Goal: Transaction & Acquisition: Purchase product/service

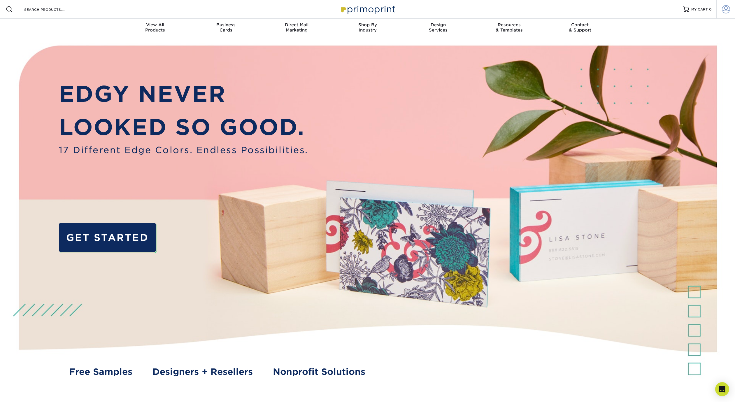
type input "[EMAIL_ADDRESS][DOMAIN_NAME]"
click at [728, 10] on span at bounding box center [726, 9] width 8 height 8
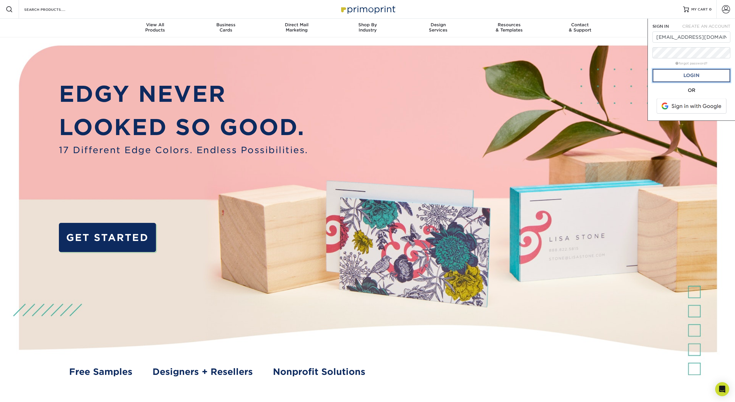
click at [709, 78] on link "Login" at bounding box center [691, 75] width 78 height 13
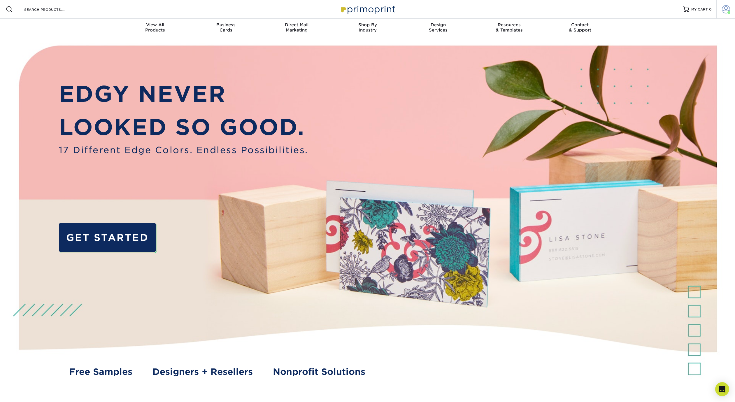
click at [726, 6] on span at bounding box center [726, 9] width 8 height 8
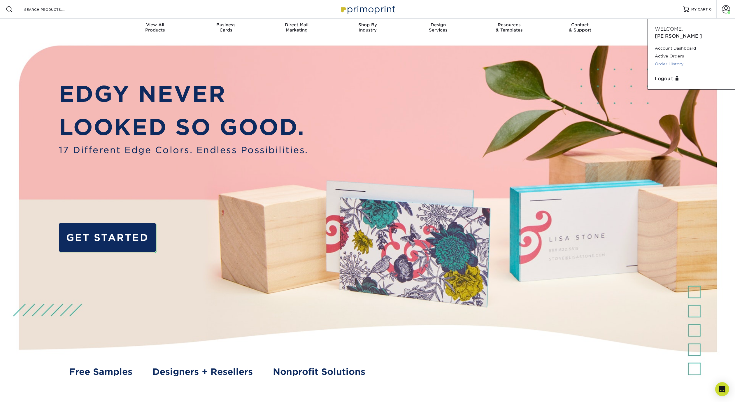
click at [666, 60] on link "Order History" at bounding box center [691, 64] width 73 height 8
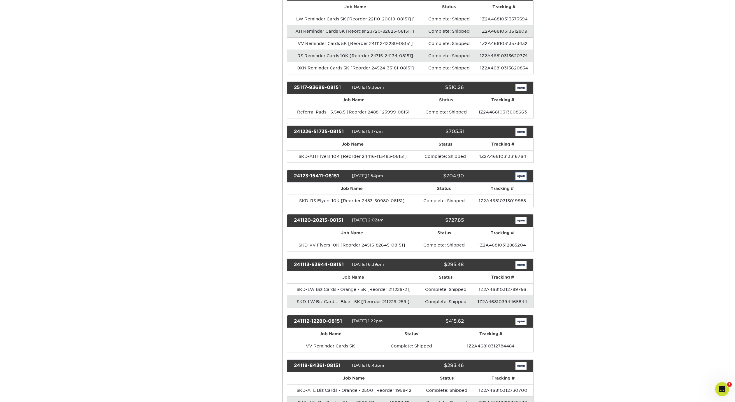
click at [521, 178] on link "open" at bounding box center [520, 176] width 11 height 8
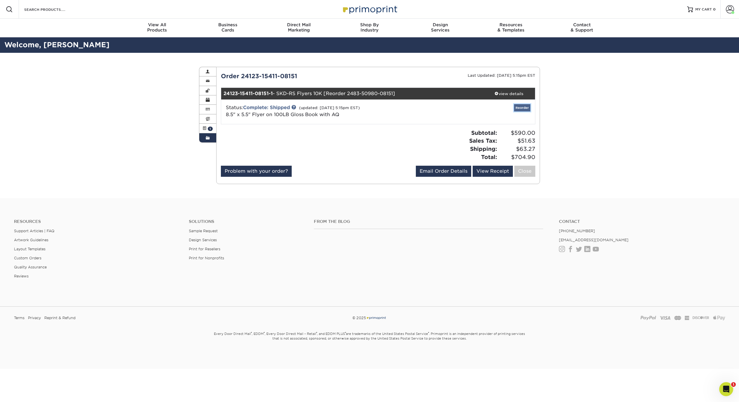
click at [522, 108] on link "Reorder" at bounding box center [522, 107] width 16 height 7
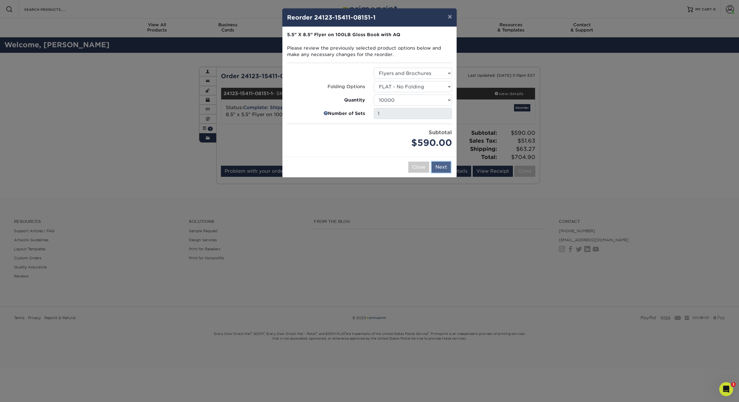
click at [441, 166] on button "Next" at bounding box center [441, 167] width 19 height 11
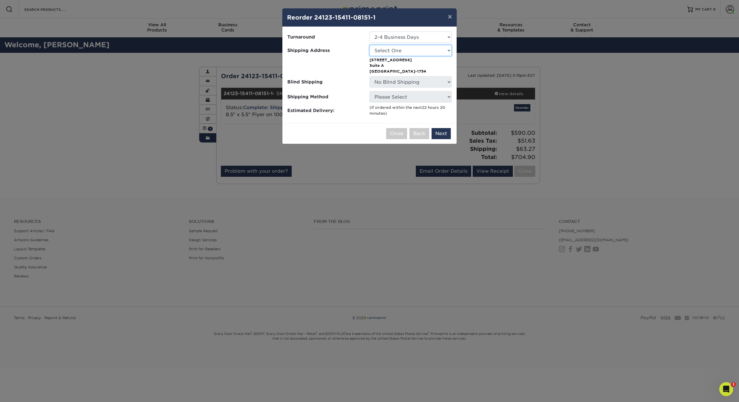
click at [407, 50] on select "Select One Home SKD-AH SKD-ATL SKD-BH SKD-CO SKD-EM SKD-LW SKD-MC SKD-OXN SKD-R…" at bounding box center [411, 50] width 82 height 11
select select "261367"
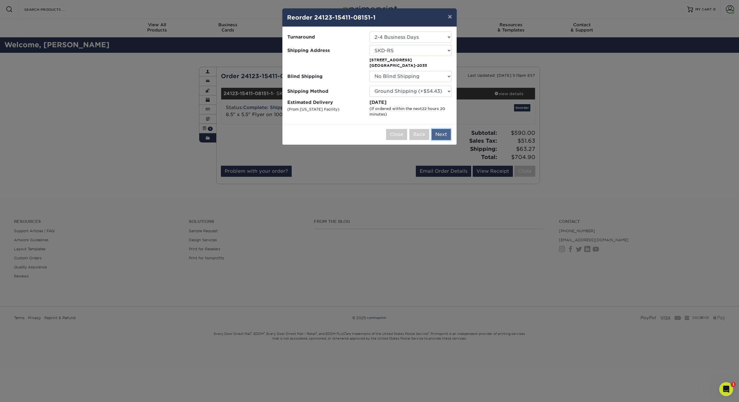
click at [441, 134] on button "Next" at bounding box center [441, 134] width 19 height 11
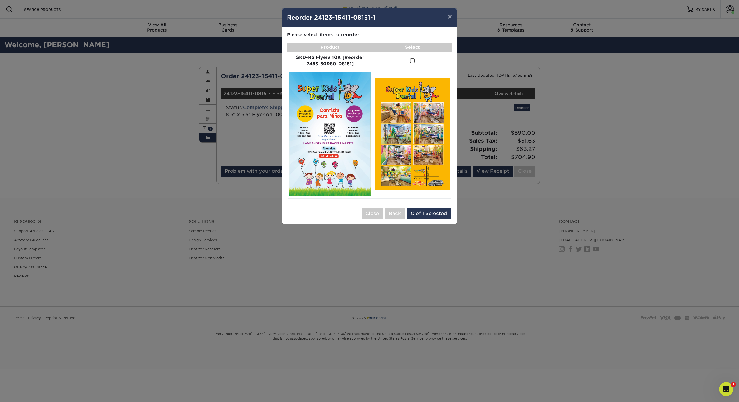
click at [413, 60] on span at bounding box center [412, 61] width 5 height 6
click at [0, 0] on input "checkbox" at bounding box center [0, 0] width 0 height 0
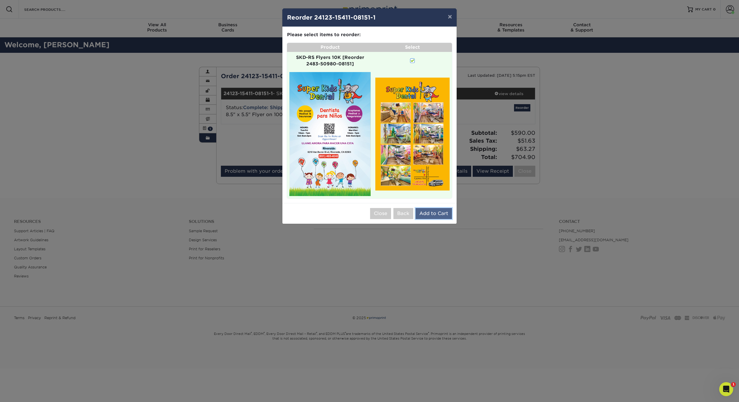
click at [429, 210] on button "Add to Cart" at bounding box center [434, 213] width 36 height 11
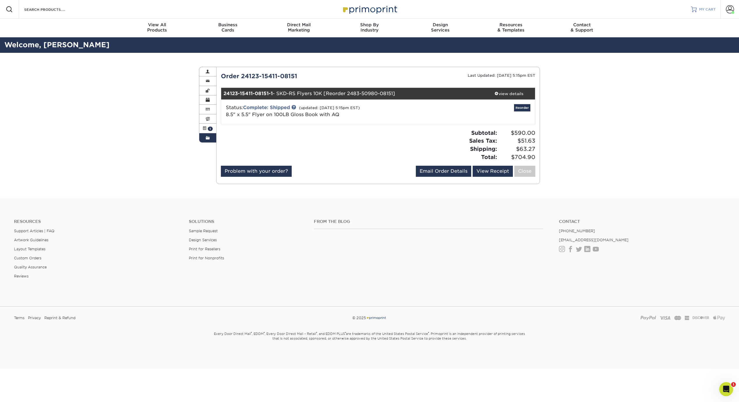
click at [697, 10] on link "MY CART" at bounding box center [703, 9] width 25 height 19
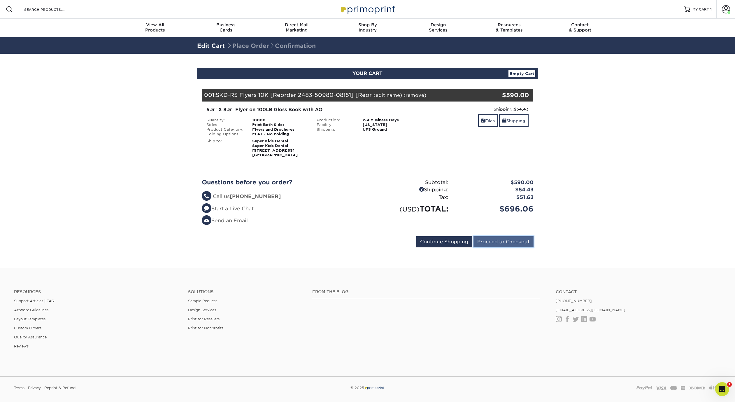
click at [516, 243] on input "Proceed to Checkout" at bounding box center [503, 241] width 60 height 11
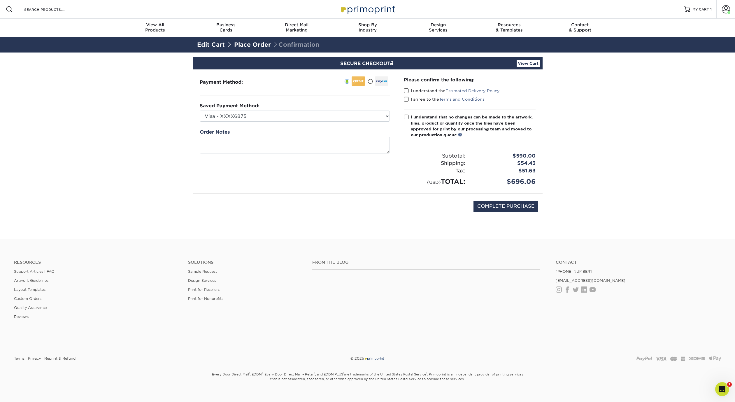
click at [370, 81] on span at bounding box center [370, 82] width 5 height 6
click at [0, 0] on input "radio" at bounding box center [0, 0] width 0 height 0
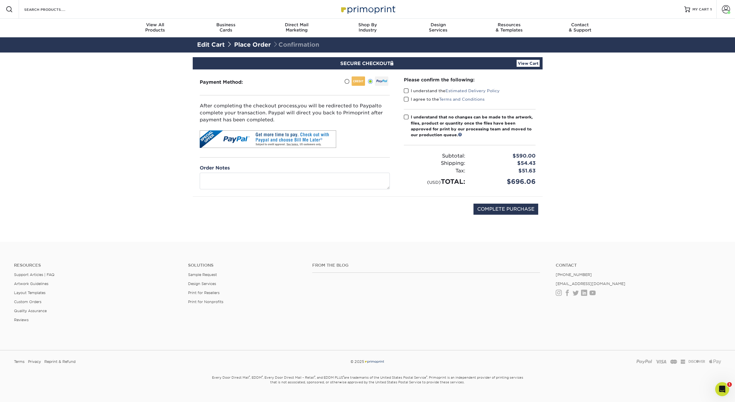
click at [407, 91] on span at bounding box center [406, 91] width 5 height 6
click at [0, 0] on input "I understand the Estimated Delivery Policy" at bounding box center [0, 0] width 0 height 0
click at [405, 100] on span at bounding box center [406, 100] width 5 height 6
click at [0, 0] on input "I agree to the Terms and Conditions" at bounding box center [0, 0] width 0 height 0
click at [406, 117] on span at bounding box center [406, 117] width 5 height 6
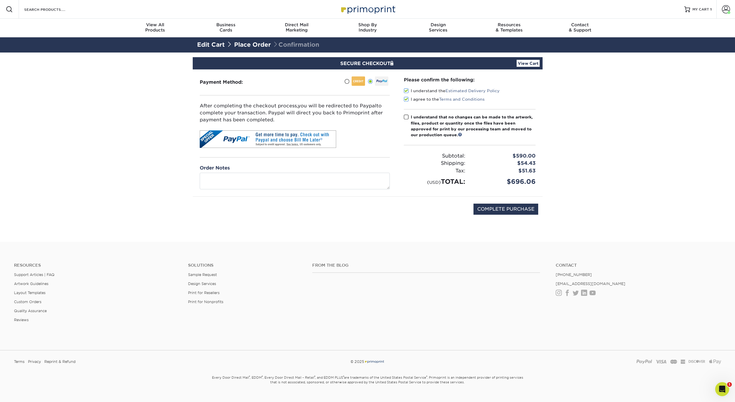
click at [0, 0] on input "I understand that no changes can be made to the artwork, files, product or quan…" at bounding box center [0, 0] width 0 height 0
click at [500, 208] on input "COMPLETE PURCHASE" at bounding box center [505, 209] width 65 height 11
type input "PROCESSING, PLEASE WAIT..."
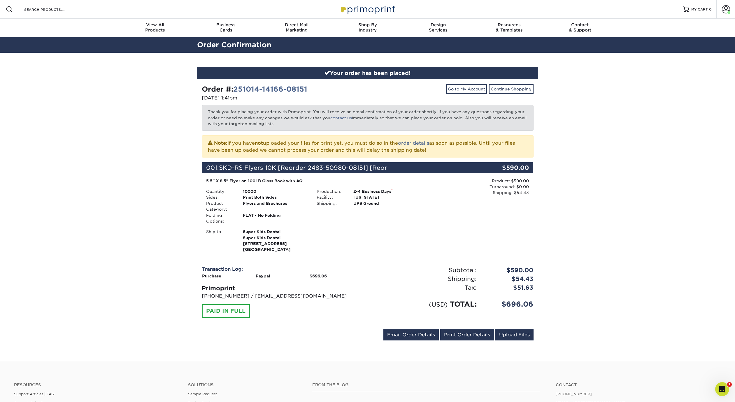
click at [590, 283] on div "Your order has been placed! Order #: 251014-14166-08151 10/14/2025 1:41pm Go to…" at bounding box center [367, 207] width 735 height 308
click at [667, 123] on div "Your order has been placed! Order #: 251014-14166-08151 10/14/2025 1:41pm Go to…" at bounding box center [367, 207] width 735 height 308
